Goal: Task Accomplishment & Management: Manage account settings

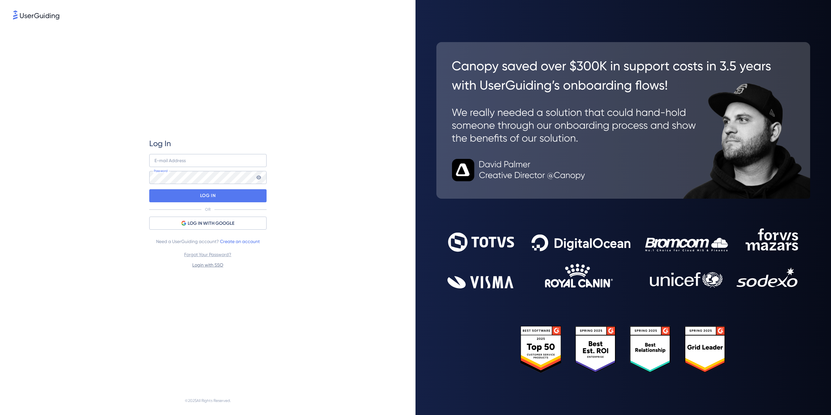
click at [211, 263] on link "Login with SSO" at bounding box center [207, 264] width 31 height 5
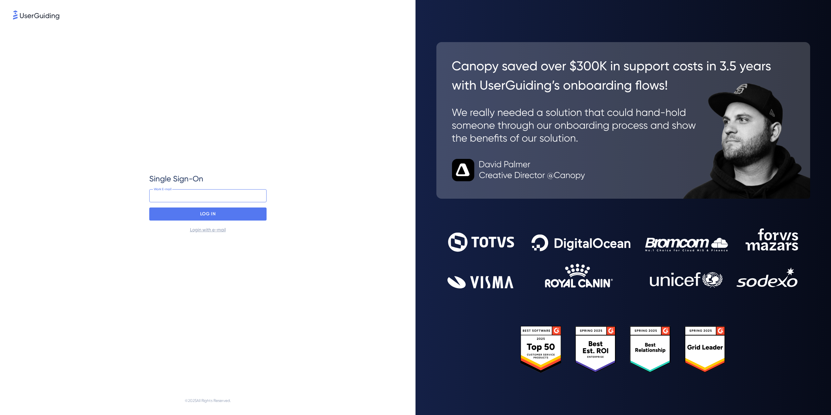
click at [215, 197] on input "email" at bounding box center [207, 195] width 117 height 13
drag, startPoint x: 215, startPoint y: 197, endPoint x: 151, endPoint y: 194, distance: 64.0
click at [151, 194] on input "21411@global.ul.com" at bounding box center [207, 195] width 117 height 13
type input "ryan.bell@ul.com"
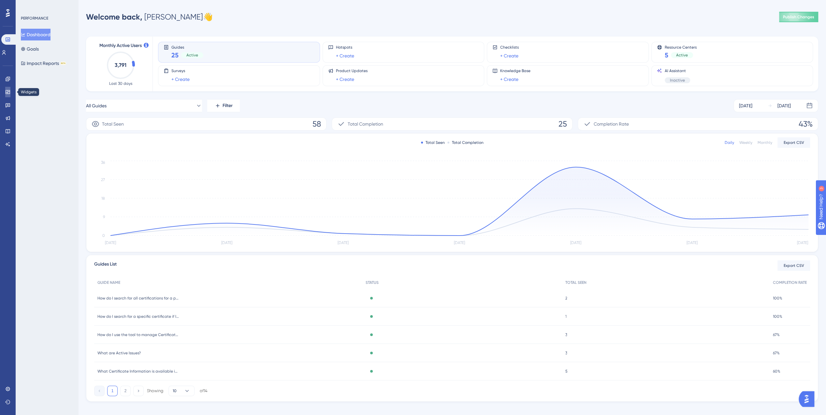
click at [8, 93] on icon at bounding box center [8, 92] width 4 height 4
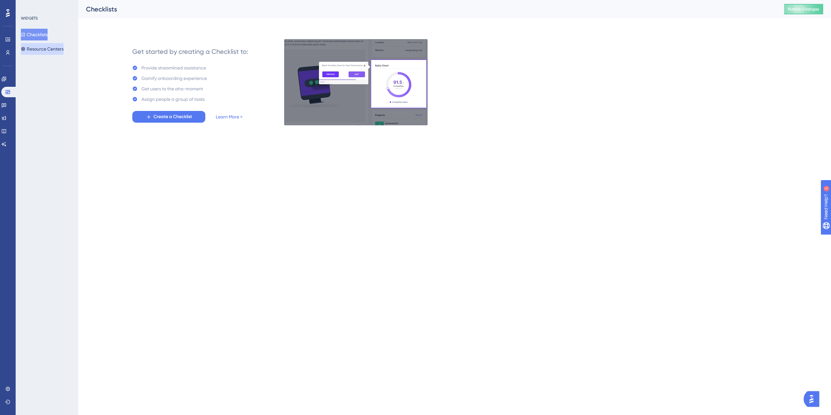
click at [53, 48] on button "Resource Centers" at bounding box center [42, 49] width 43 height 12
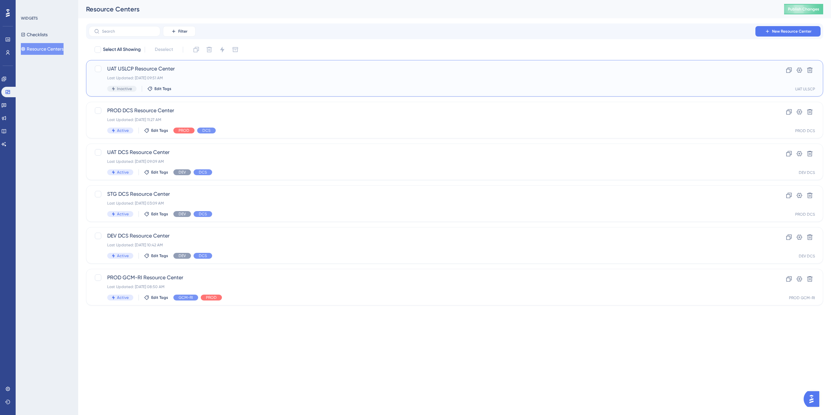
click at [234, 81] on div "UAT USLCP Resource Center Last Updated: Aug 13 2025, 09:51 AM Inactive Edit Tags" at bounding box center [428, 78] width 643 height 27
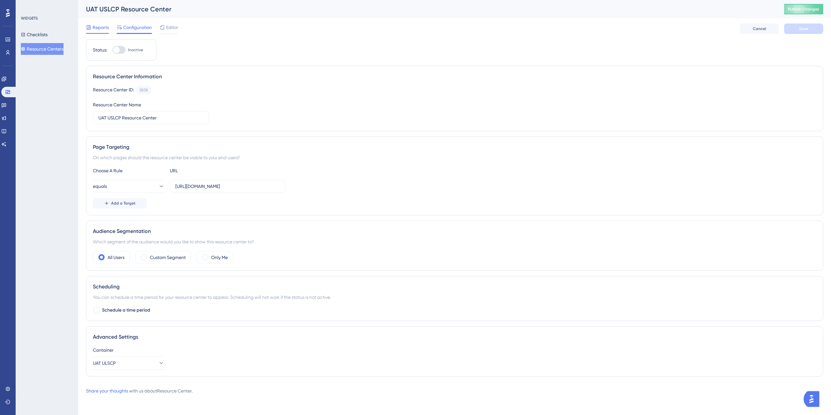
click at [107, 26] on span "Reports" at bounding box center [101, 27] width 16 height 8
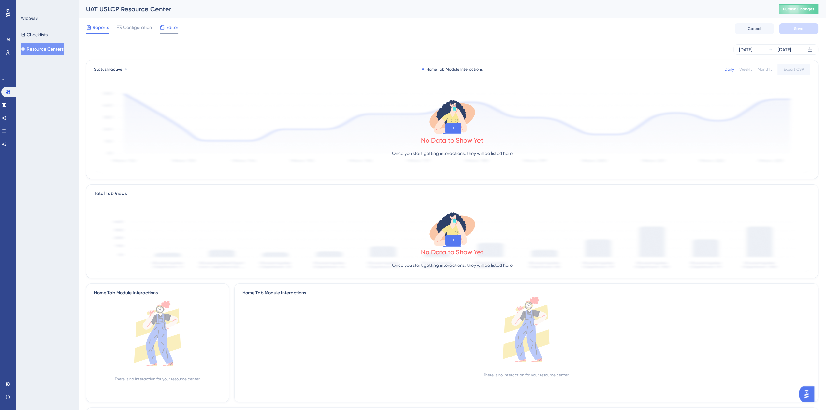
click at [163, 27] on icon at bounding box center [162, 27] width 5 height 5
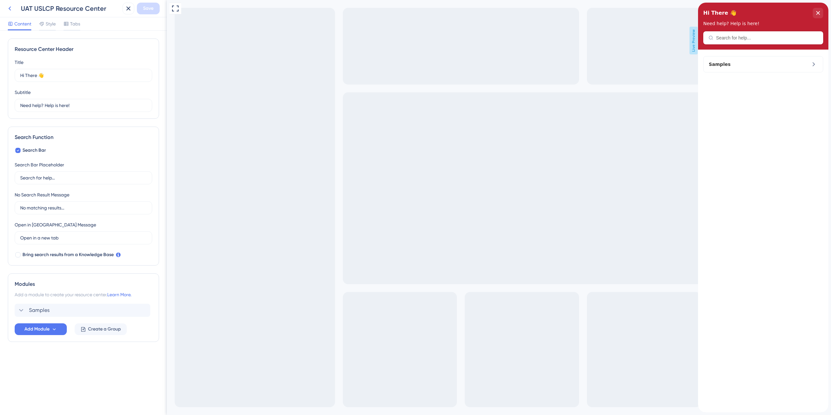
click at [11, 7] on icon at bounding box center [10, 9] width 8 height 8
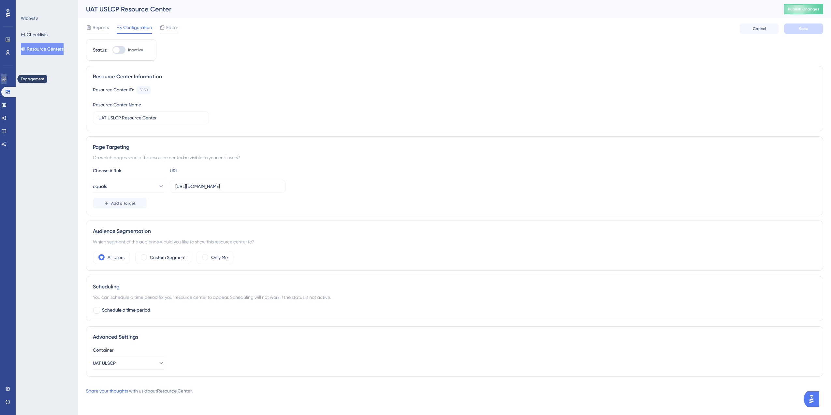
click at [6, 77] on icon at bounding box center [3, 78] width 5 height 5
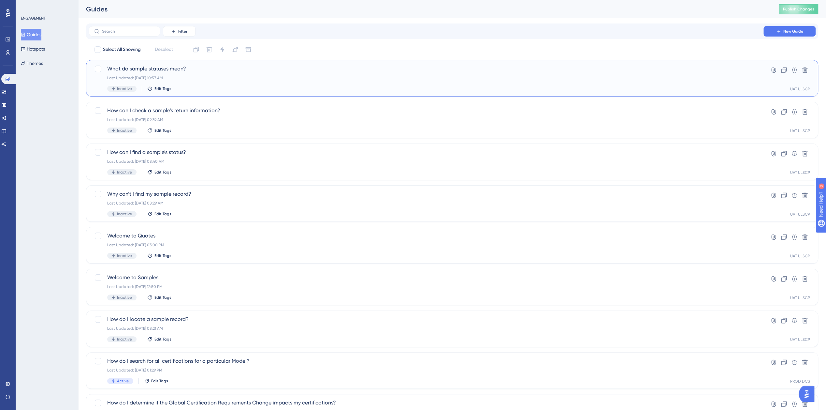
click at [305, 89] on div "Inactive Edit Tags" at bounding box center [426, 89] width 638 height 6
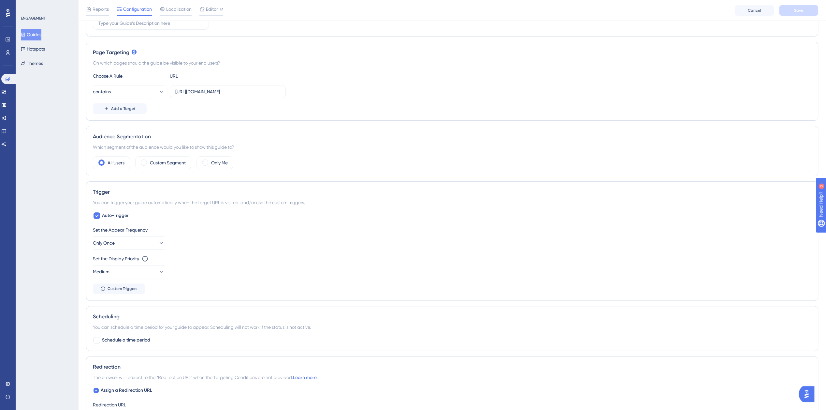
scroll to position [119, 0]
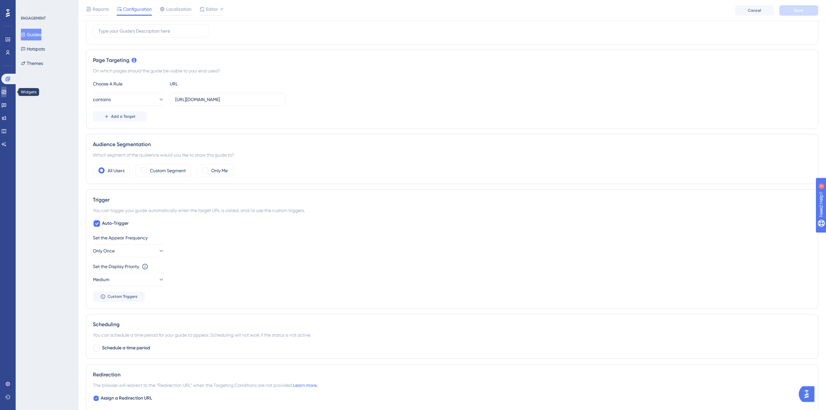
click at [7, 88] on link at bounding box center [3, 92] width 5 height 10
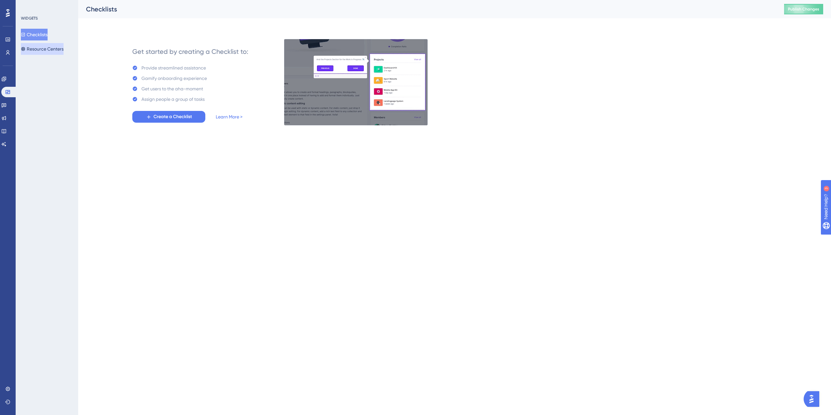
click at [61, 53] on button "Resource Centers" at bounding box center [42, 49] width 43 height 12
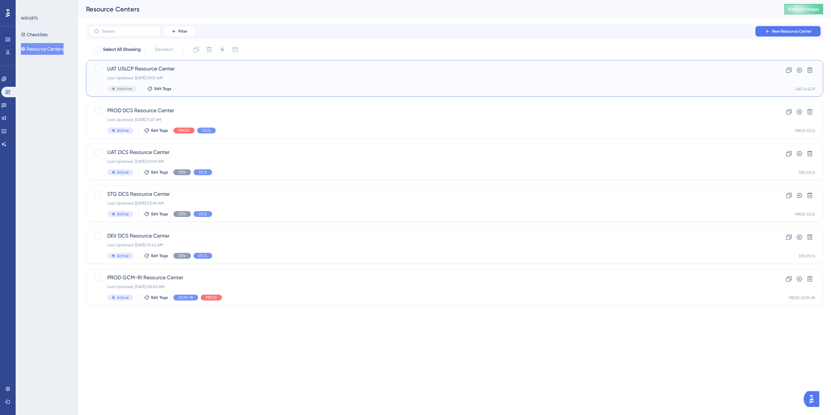
click at [232, 87] on div "Inactive Edit Tags" at bounding box center [428, 89] width 643 height 6
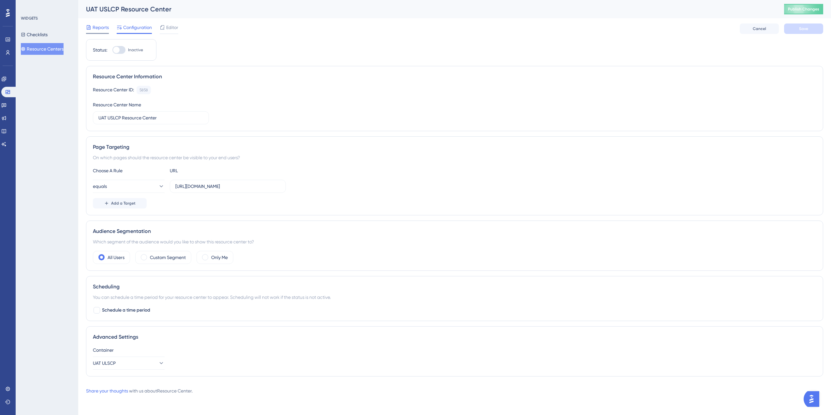
click at [105, 30] on span "Reports" at bounding box center [101, 27] width 16 height 8
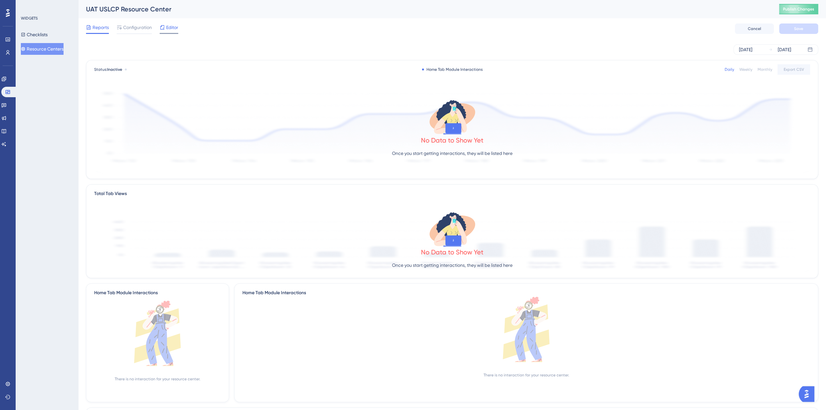
click at [169, 28] on span "Editor" at bounding box center [172, 27] width 12 height 8
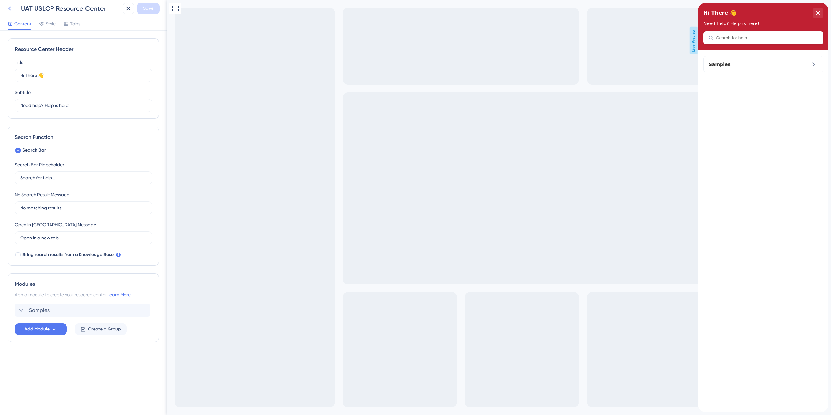
click at [13, 5] on icon at bounding box center [10, 9] width 8 height 8
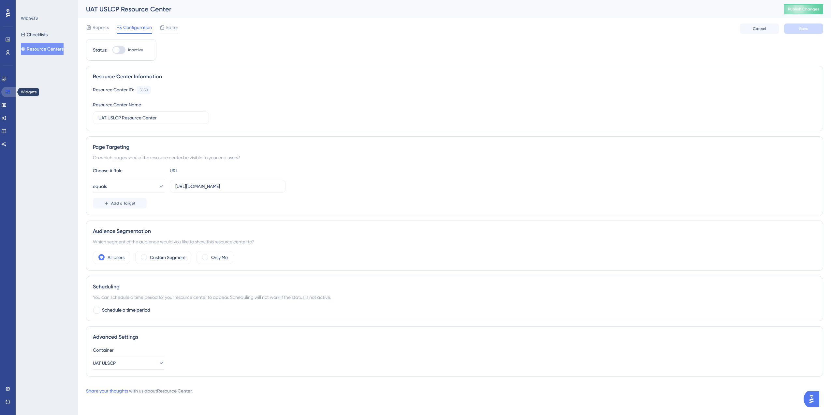
click at [9, 91] on icon at bounding box center [8, 92] width 4 height 4
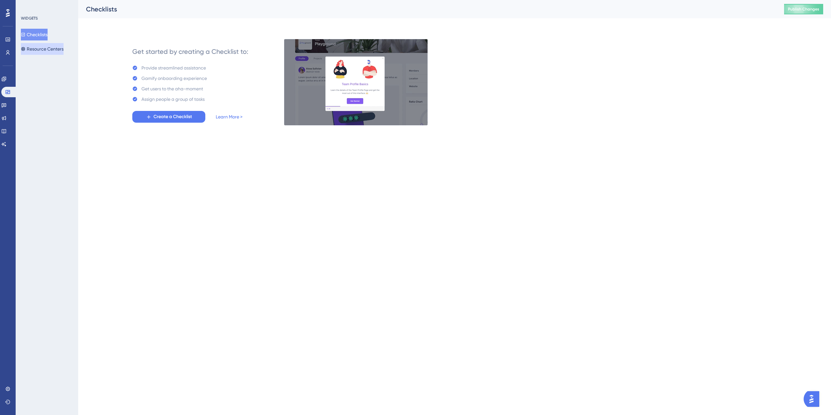
click at [45, 49] on button "Resource Centers" at bounding box center [42, 49] width 43 height 12
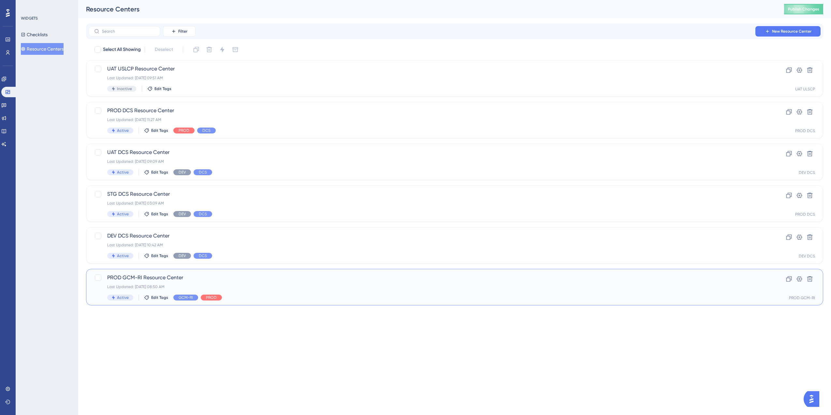
click at [235, 280] on span "PROD GCM-RI Resource Center" at bounding box center [428, 278] width 643 height 8
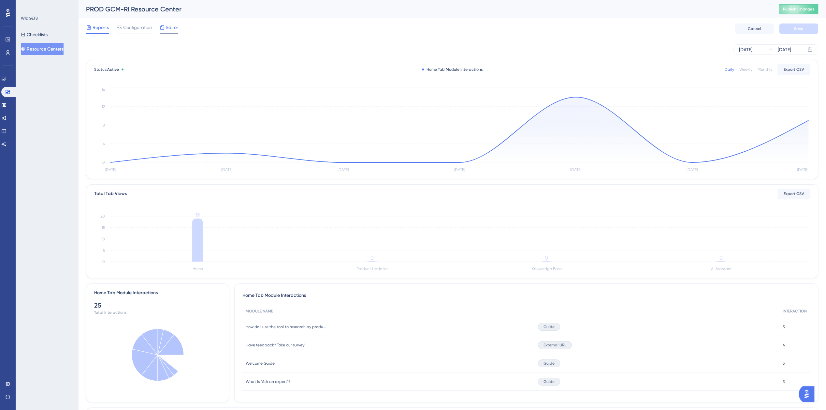
click at [173, 26] on span "Editor" at bounding box center [172, 27] width 12 height 8
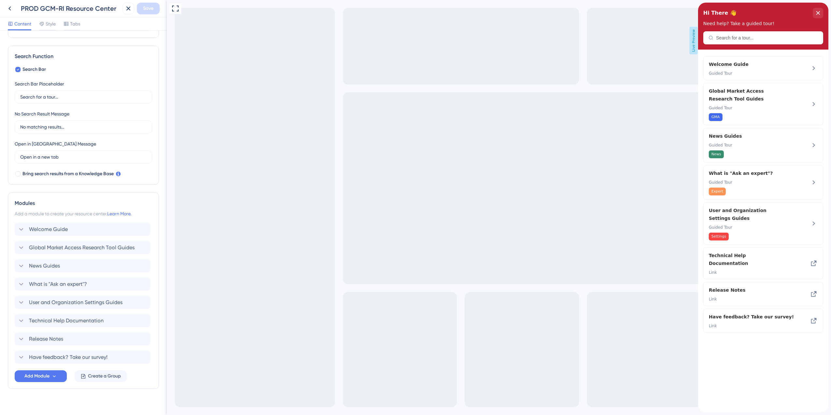
scroll to position [88, 0]
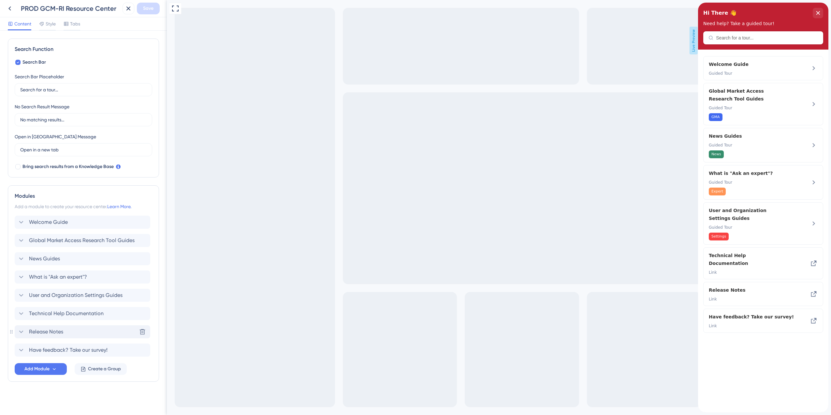
click at [58, 329] on span "Release Notes" at bounding box center [46, 332] width 34 height 8
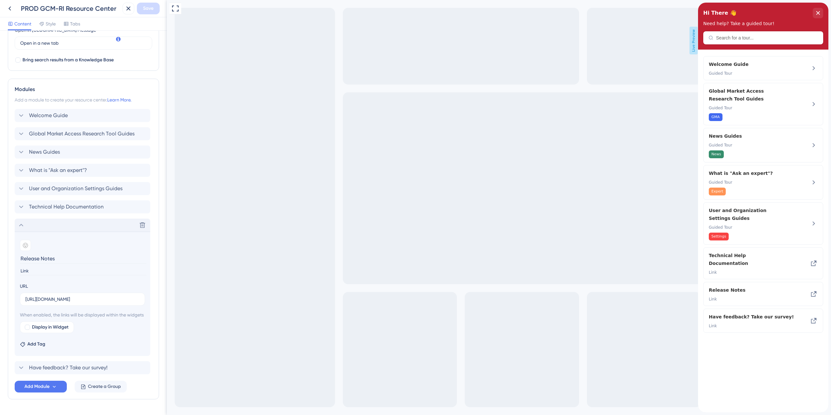
scroll to position [218, 0]
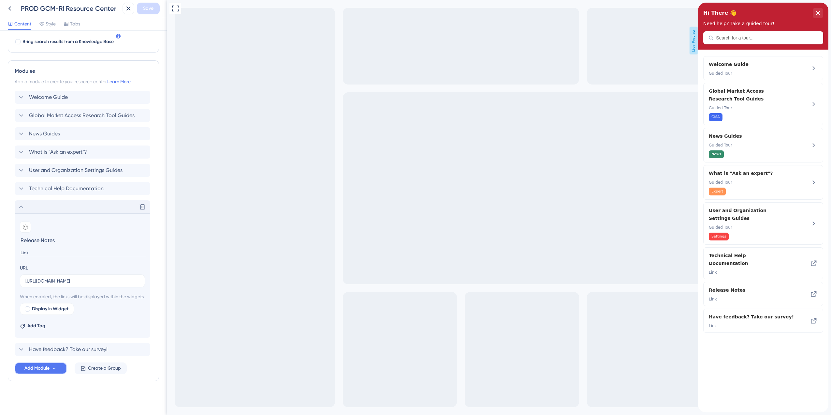
click at [56, 368] on icon at bounding box center [55, 368] width 6 height 6
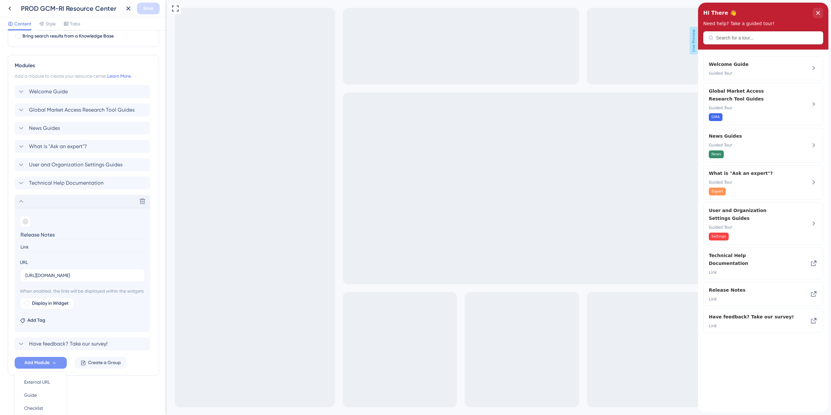
scroll to position [281, 0]
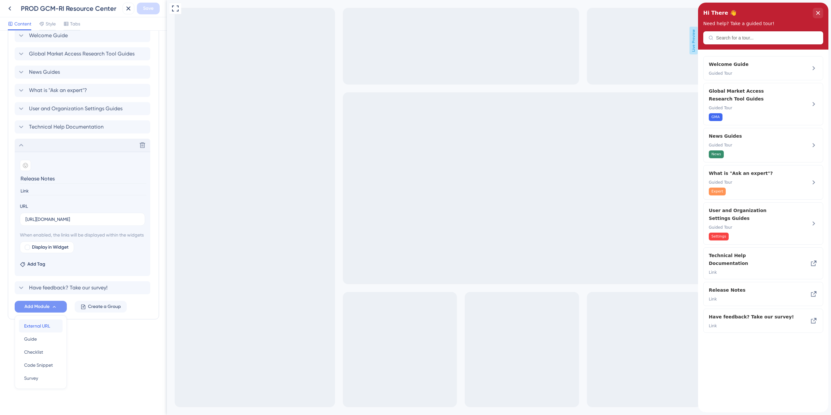
click at [53, 328] on div "External URL External URL" at bounding box center [40, 325] width 33 height 13
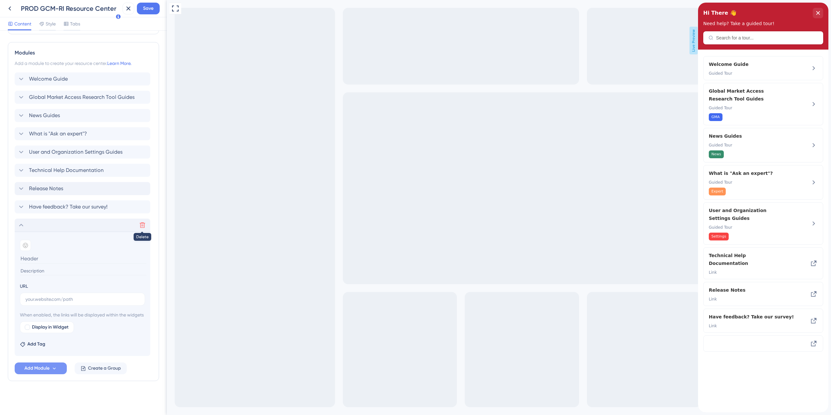
click at [140, 222] on icon at bounding box center [143, 225] width 6 height 6
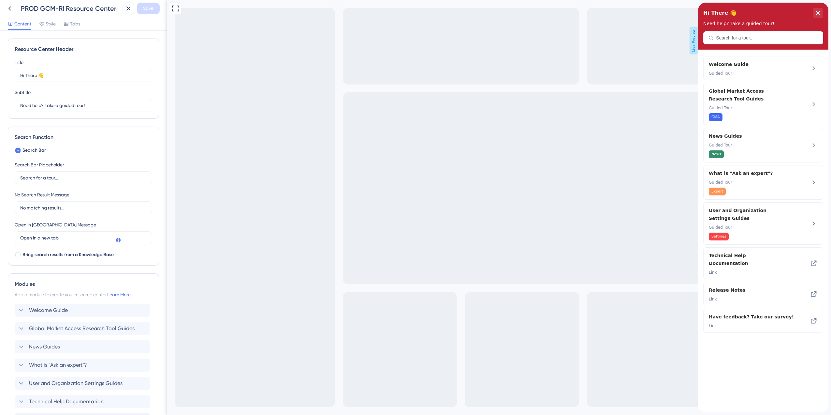
scroll to position [0, 0]
click at [13, 7] on icon at bounding box center [10, 9] width 8 height 8
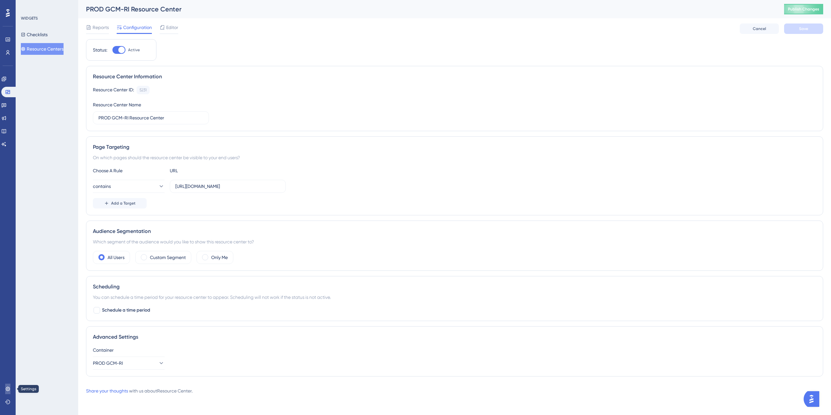
click at [10, 386] on link at bounding box center [7, 388] width 5 height 10
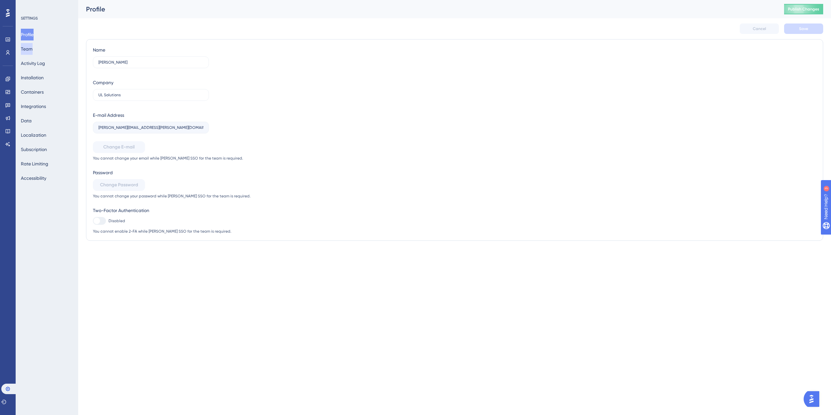
click at [33, 50] on button "Team" at bounding box center [27, 49] width 12 height 12
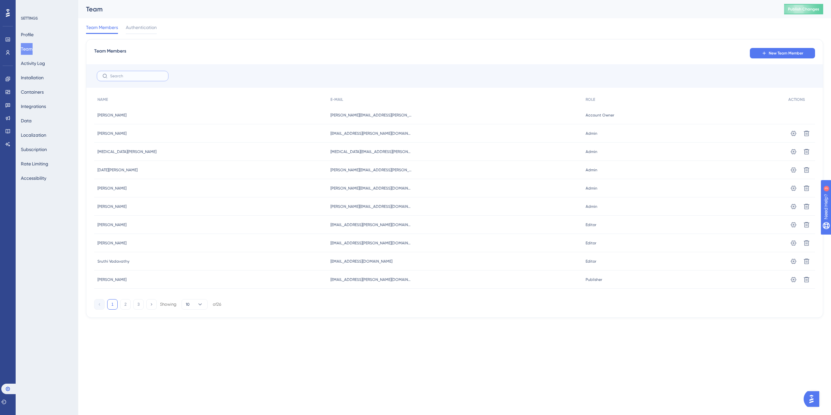
click at [130, 74] on input "text" at bounding box center [136, 76] width 53 height 5
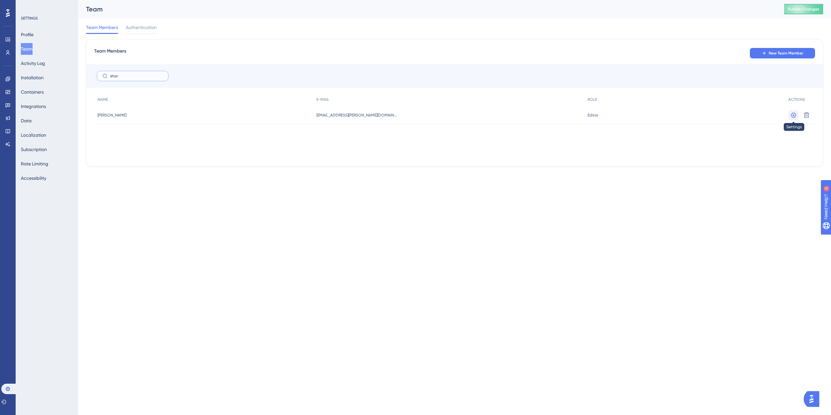
type input "shar"
click at [794, 115] on icon at bounding box center [794, 114] width 6 height 5
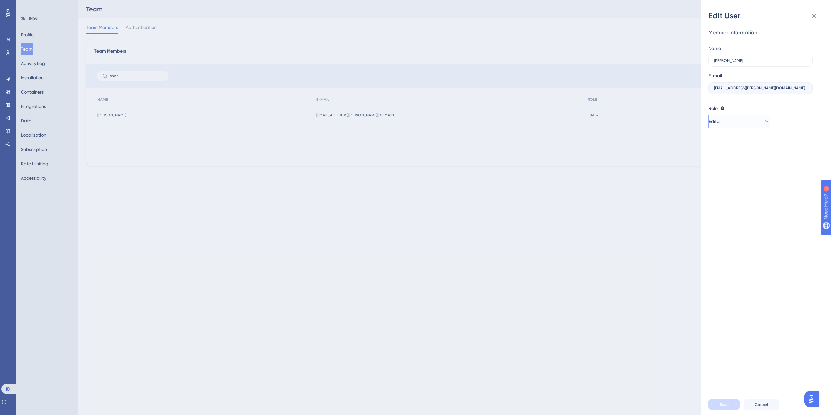
click at [734, 125] on button "Editor" at bounding box center [740, 121] width 62 height 13
click at [727, 142] on span "Admin" at bounding box center [724, 141] width 13 height 8
click at [724, 403] on span "Save" at bounding box center [724, 404] width 9 height 5
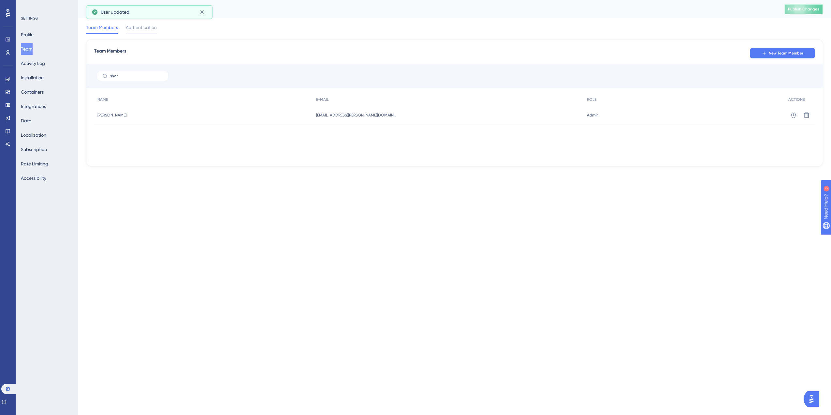
click at [801, 11] on span "Publish Changes" at bounding box center [803, 9] width 31 height 5
click at [7, 91] on icon at bounding box center [7, 91] width 5 height 5
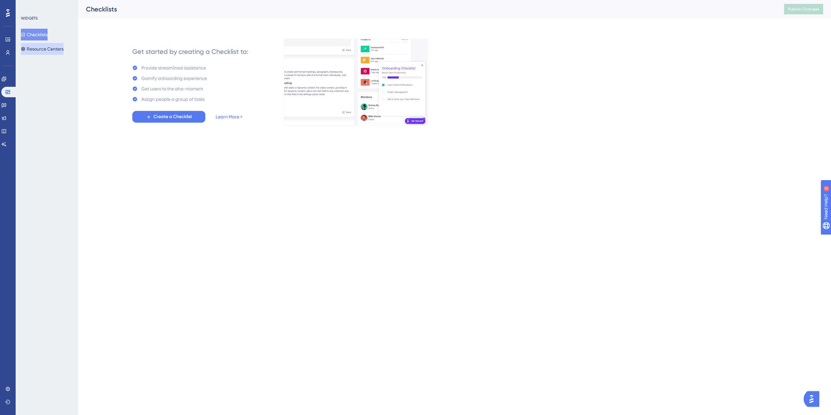
click at [53, 49] on button "Resource Centers" at bounding box center [42, 49] width 43 height 12
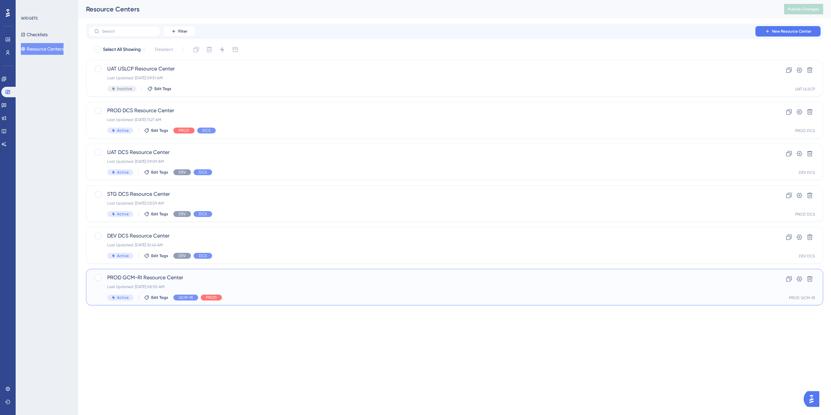
click at [269, 294] on div "Active Edit Tags GCM-RI PROD" at bounding box center [428, 297] width 643 height 6
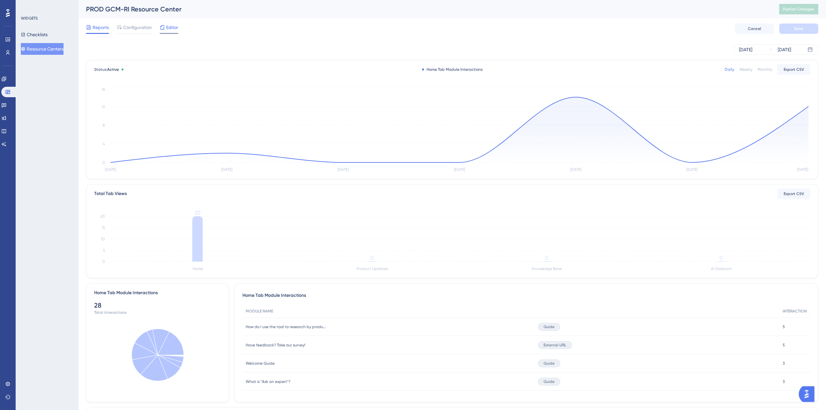
click at [172, 32] on div "Editor" at bounding box center [169, 28] width 19 height 10
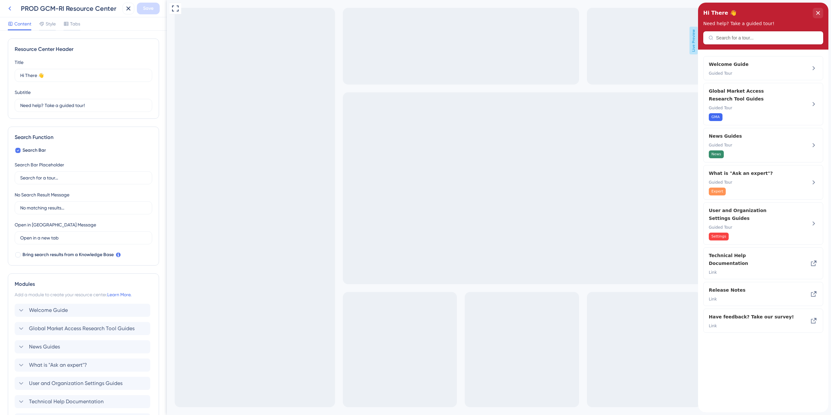
click at [11, 8] on icon at bounding box center [10, 9] width 8 height 8
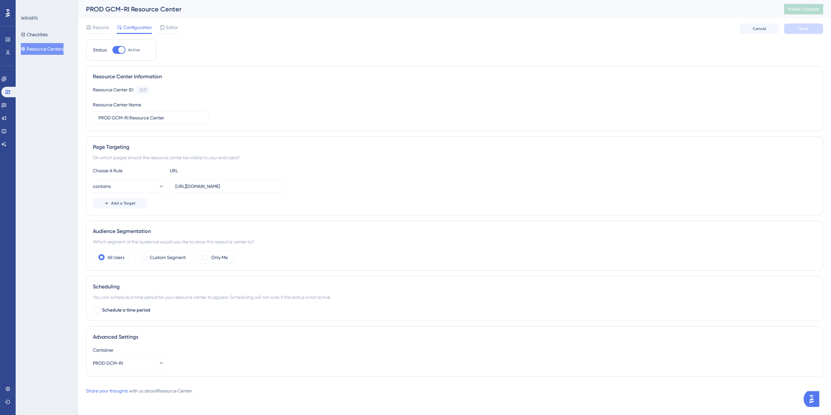
click at [41, 51] on button "Resource Centers" at bounding box center [42, 49] width 43 height 12
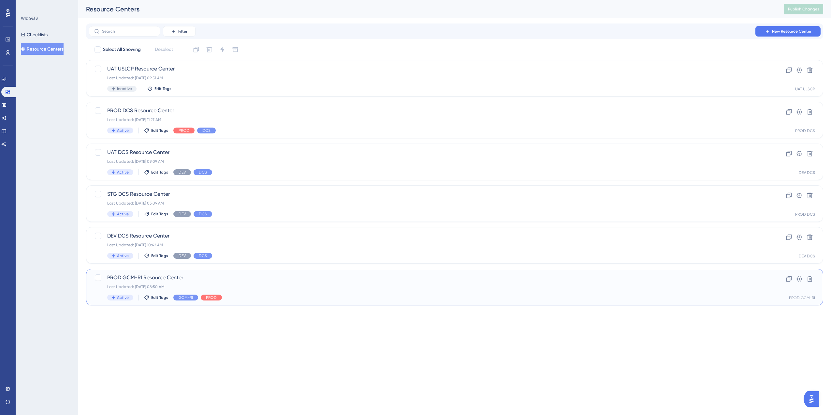
click at [279, 284] on div "Last Updated: Jun 13 2025, 08:50 AM" at bounding box center [428, 286] width 643 height 5
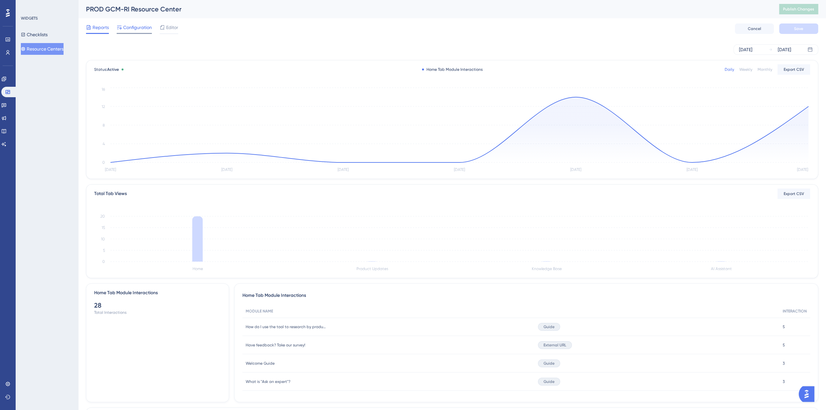
click at [133, 24] on span "Configuration" at bounding box center [137, 27] width 29 height 8
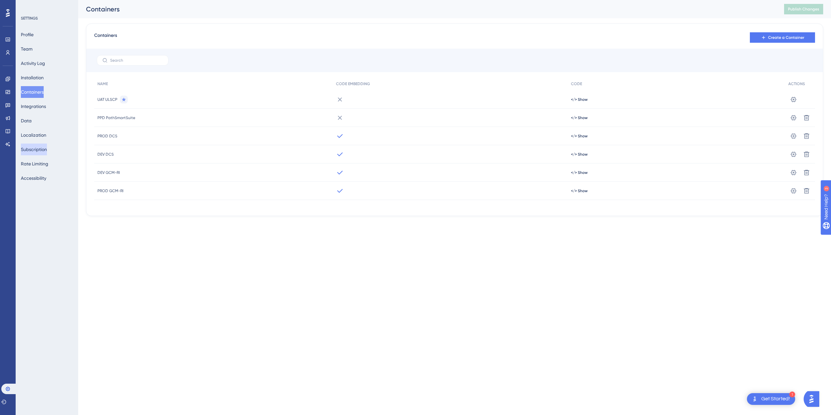
click at [42, 148] on button "Subscription" at bounding box center [34, 149] width 26 height 12
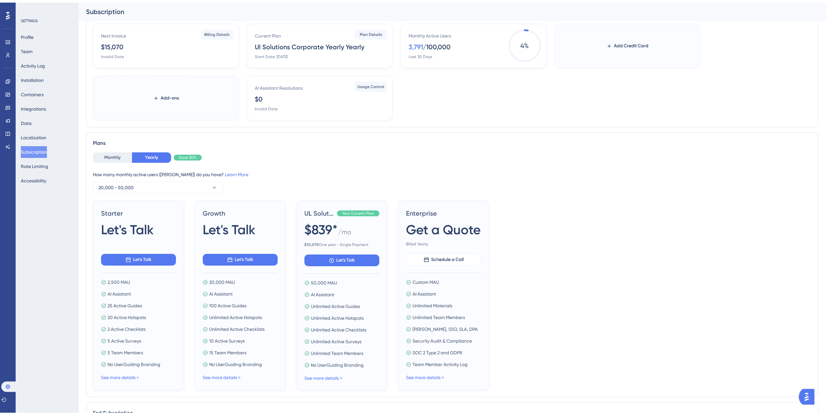
scroll to position [65, 0]
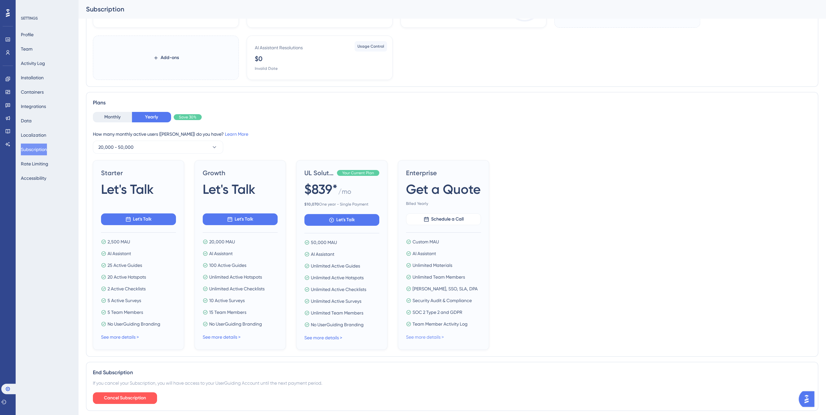
click at [432, 335] on link "See more details >" at bounding box center [425, 336] width 38 height 5
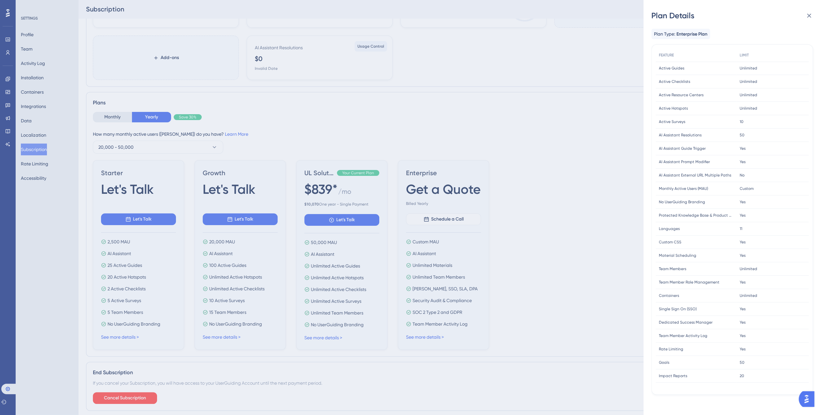
click at [353, 324] on div "Plan Details Plan Type: Enterprise Plan FEATURE LIMIT Active Guides Active Guid…" at bounding box center [413, 207] width 826 height 415
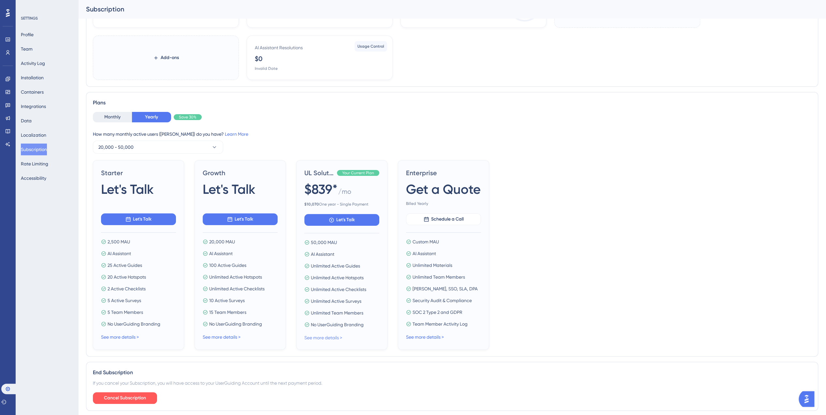
click at [339, 335] on link "See more details >" at bounding box center [324, 337] width 38 height 5
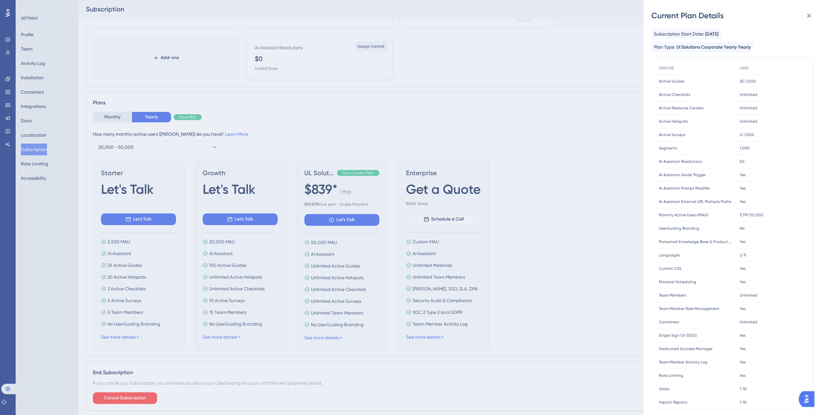
click at [745, 201] on span "Yes" at bounding box center [743, 201] width 6 height 5
click at [744, 201] on span "Yes" at bounding box center [743, 201] width 6 height 5
click at [745, 191] on div "Yes Yes" at bounding box center [773, 188] width 72 height 13
click at [744, 176] on span "Yes" at bounding box center [743, 174] width 6 height 5
click at [737, 152] on div "1,000 1,000" at bounding box center [773, 147] width 72 height 13
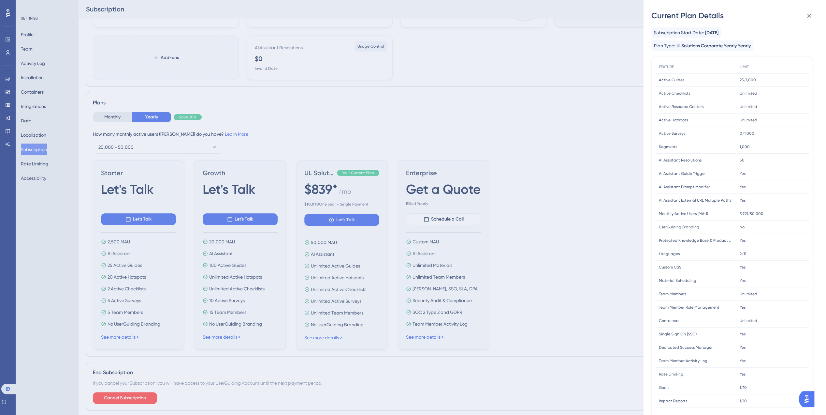
scroll to position [0, 0]
click at [437, 309] on div "Current Plan Details Subscription Start Date: [DATE] Plan Type: Ul Solutions Co…" at bounding box center [413, 207] width 826 height 415
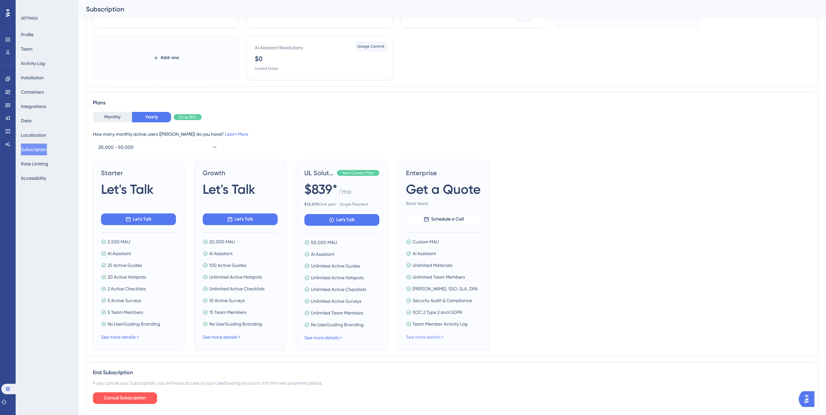
click at [433, 336] on link "See more details >" at bounding box center [425, 336] width 38 height 5
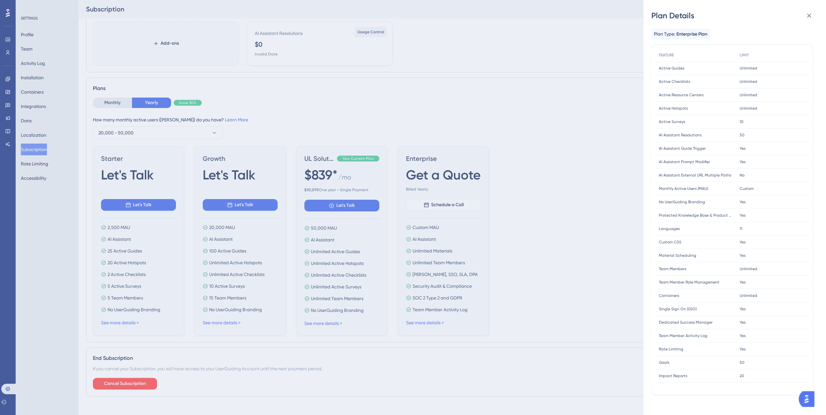
scroll to position [86, 0]
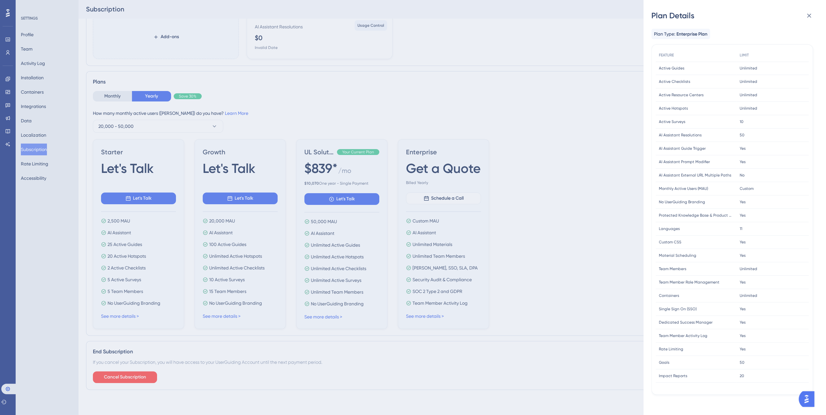
click at [335, 300] on div "Plan Details Plan Type: Enterprise Plan FEATURE LIMIT Active Guides Active Guid…" at bounding box center [413, 207] width 826 height 415
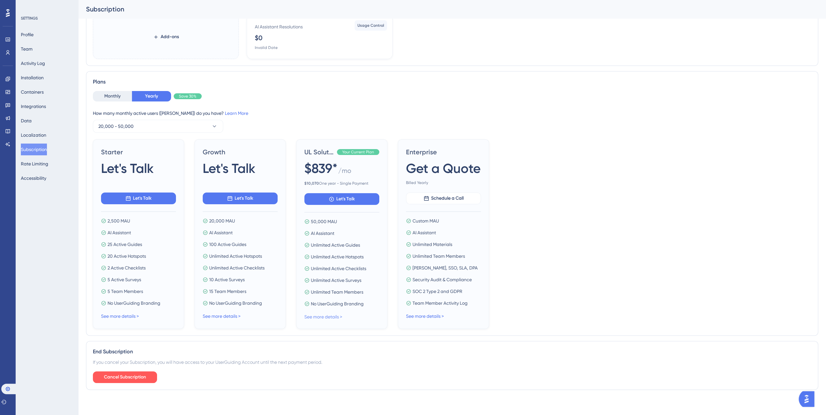
click at [315, 314] on link "See more details >" at bounding box center [324, 316] width 38 height 5
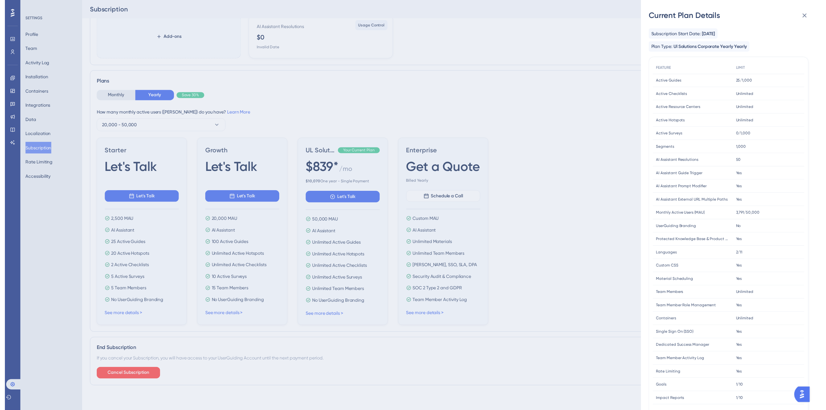
scroll to position [0, 0]
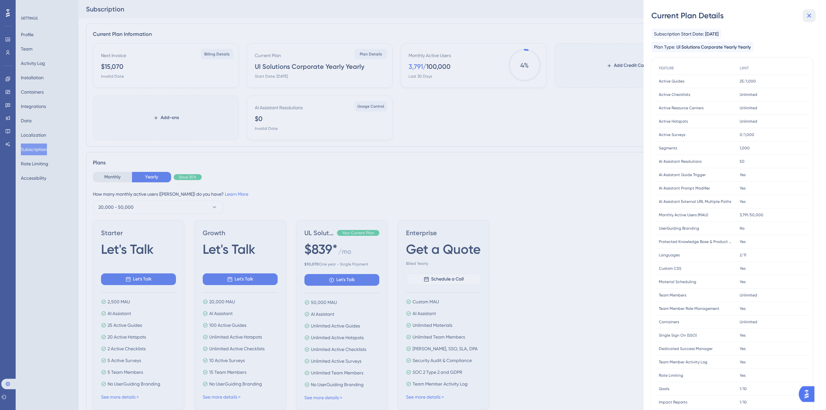
click at [809, 15] on icon at bounding box center [810, 16] width 8 height 8
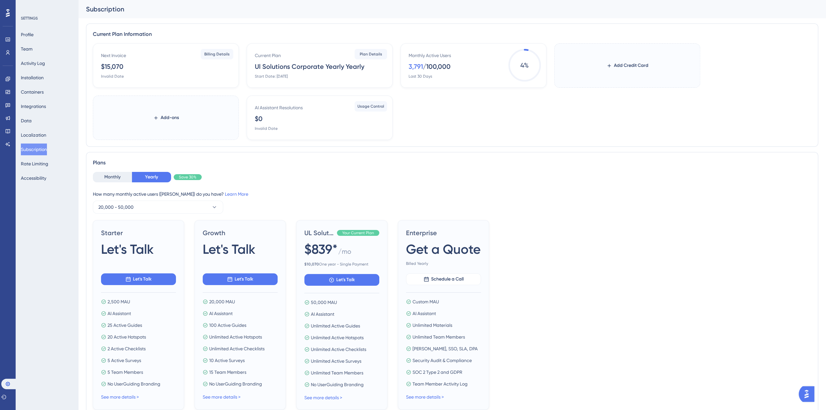
click at [180, 110] on label "Add-ons" at bounding box center [166, 118] width 146 height 44
click at [180, 112] on button "Add-ons" at bounding box center [166, 118] width 47 height 12
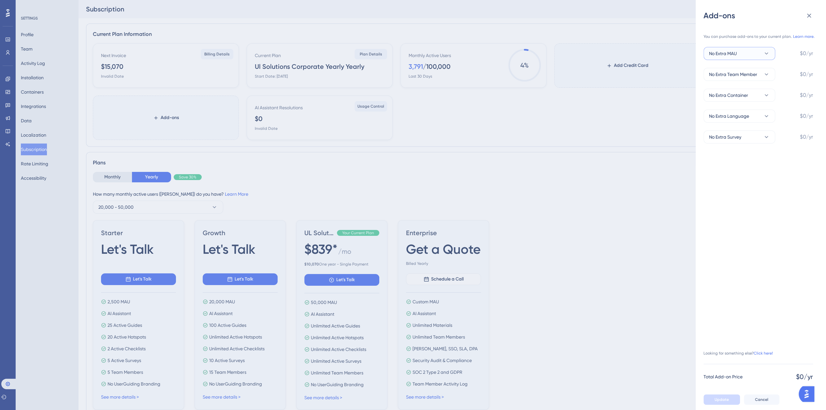
click at [760, 56] on button "No Extra MAU" at bounding box center [740, 53] width 72 height 13
click at [755, 54] on button "No Extra MAU" at bounding box center [740, 53] width 72 height 13
click at [757, 70] on button "No Extra Team Member" at bounding box center [740, 74] width 72 height 13
click at [756, 71] on span "No Extra Team Member" at bounding box center [733, 74] width 48 height 8
click at [758, 94] on button "No Extra Container" at bounding box center [740, 95] width 72 height 13
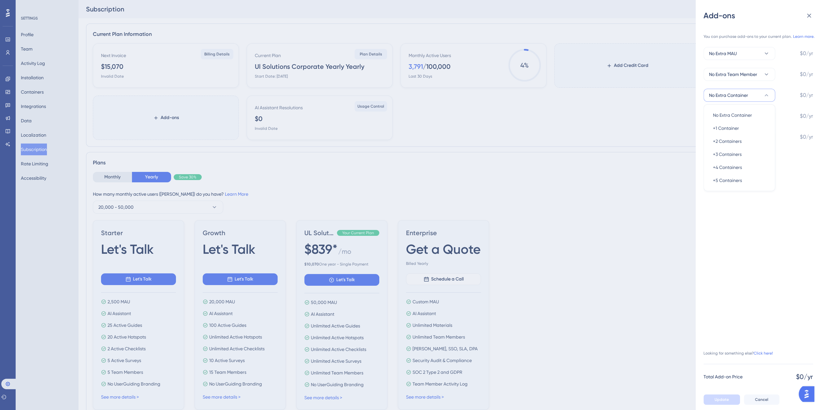
click at [759, 94] on button "No Extra Container" at bounding box center [740, 95] width 72 height 13
click at [757, 113] on button "No Extra Language" at bounding box center [740, 116] width 72 height 13
click at [764, 116] on icon at bounding box center [767, 116] width 7 height 7
click at [749, 139] on button "No Extra Survey" at bounding box center [740, 136] width 72 height 13
click at [759, 139] on button "No Extra Survey" at bounding box center [740, 136] width 72 height 13
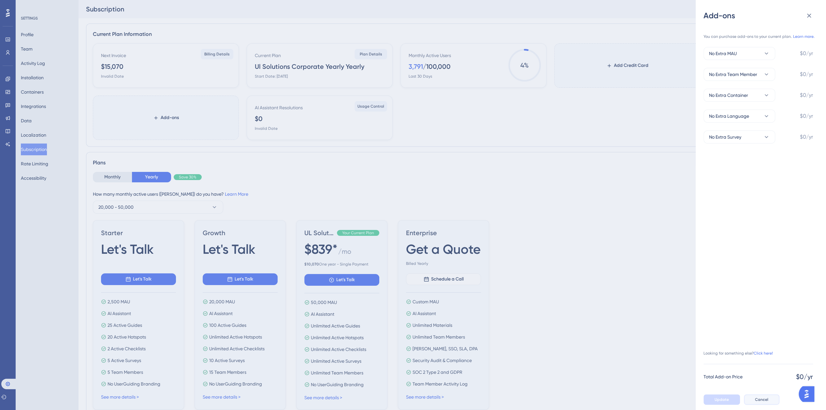
click at [768, 403] on button "Cancel" at bounding box center [762, 399] width 36 height 10
